Goal: Information Seeking & Learning: Learn about a topic

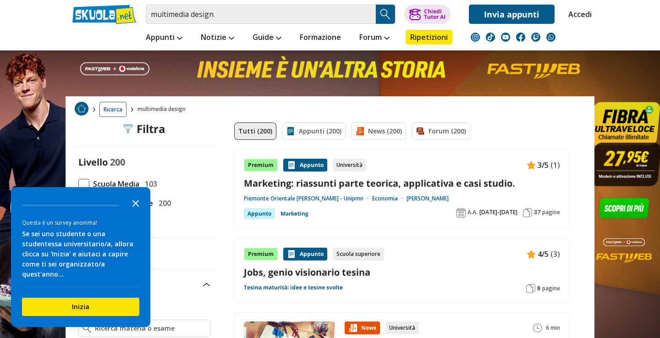
click at [135, 212] on icon "Close the survey" at bounding box center [135, 202] width 18 height 18
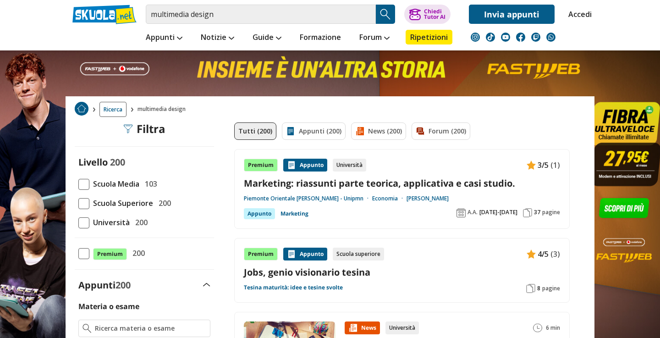
click at [87, 222] on span at bounding box center [83, 222] width 11 height 11
click at [78, 222] on input "Università 200" at bounding box center [78, 222] width 0 height 0
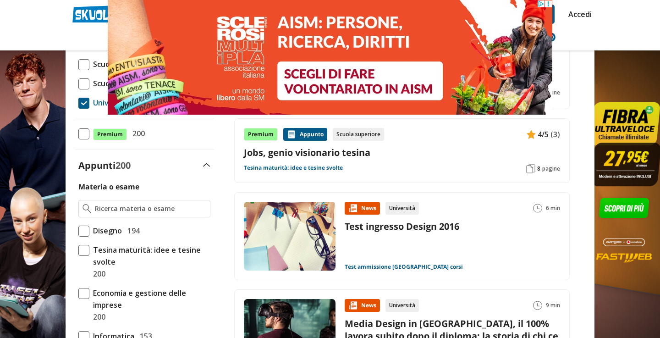
scroll to position [129, 0]
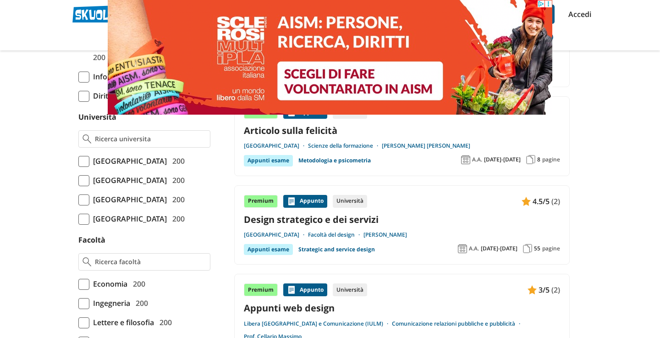
scroll to position [336, 0]
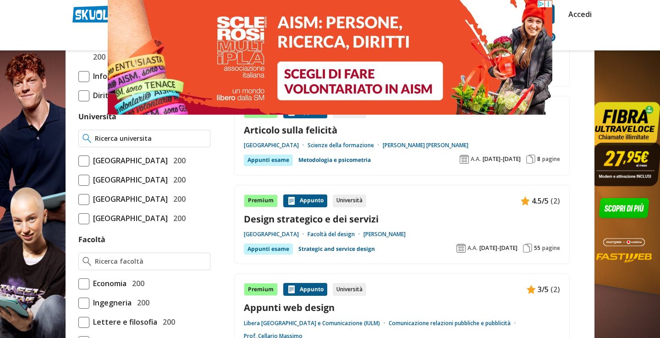
click at [131, 136] on input "Università" at bounding box center [150, 138] width 111 height 9
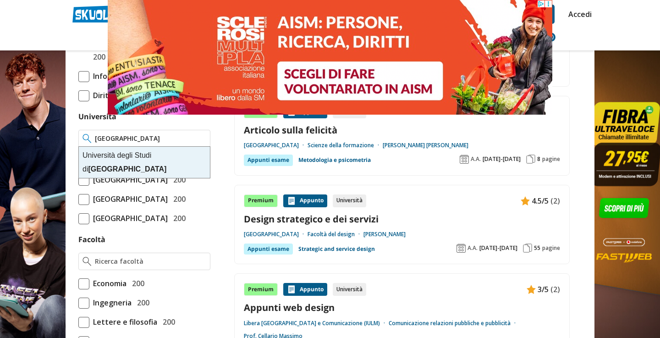
click at [133, 157] on div "Università degli Studi di Udine" at bounding box center [144, 162] width 131 height 31
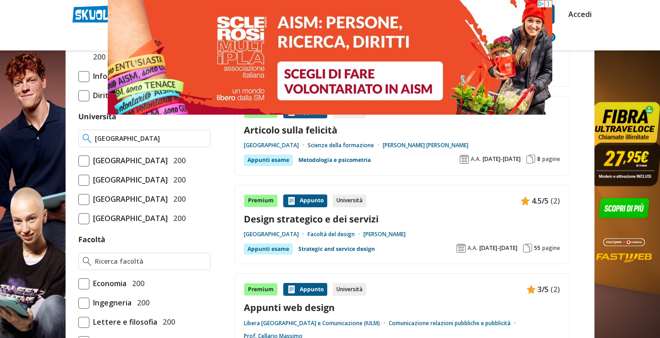
type input "Università degli Studi di Udine"
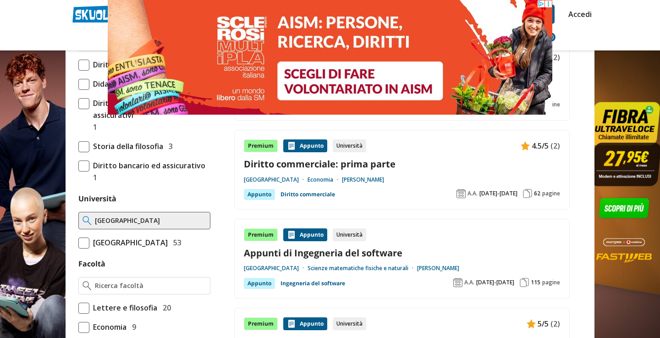
scroll to position [286, 0]
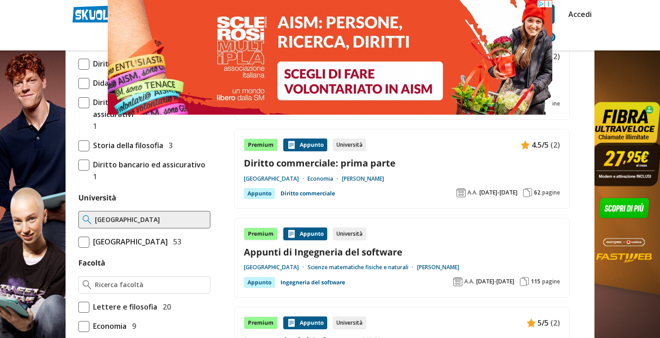
click at [84, 239] on span at bounding box center [83, 241] width 11 height 11
click at [78, 241] on input "Università degli Studi di Udine 53" at bounding box center [78, 241] width 0 height 0
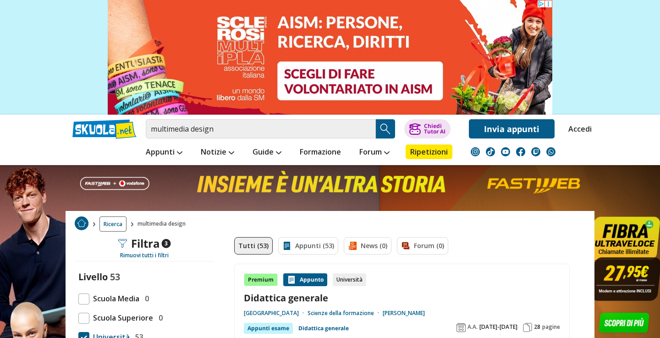
click at [388, 122] on img "Search Button" at bounding box center [385, 129] width 14 height 14
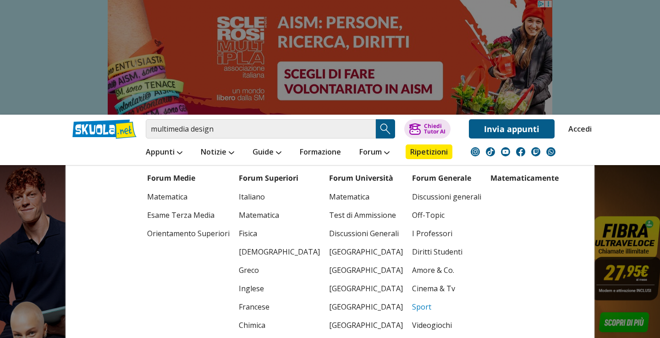
scroll to position [116, 0]
